Goal: Navigation & Orientation: Go to known website

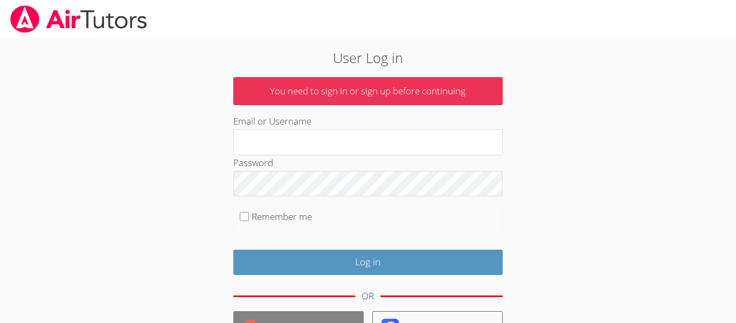
click at [335, 312] on link "Log in with Google" at bounding box center [298, 327] width 130 height 33
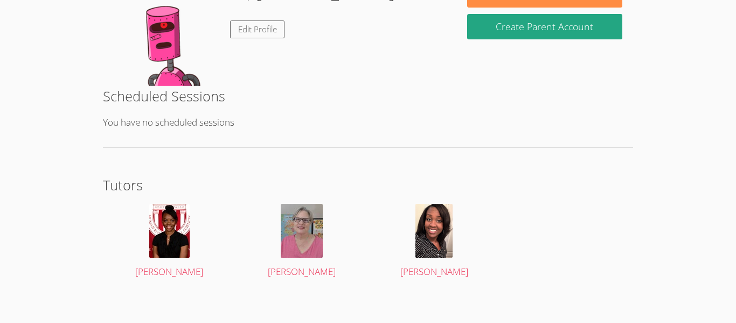
scroll to position [203, 0]
